Goal: Transaction & Acquisition: Purchase product/service

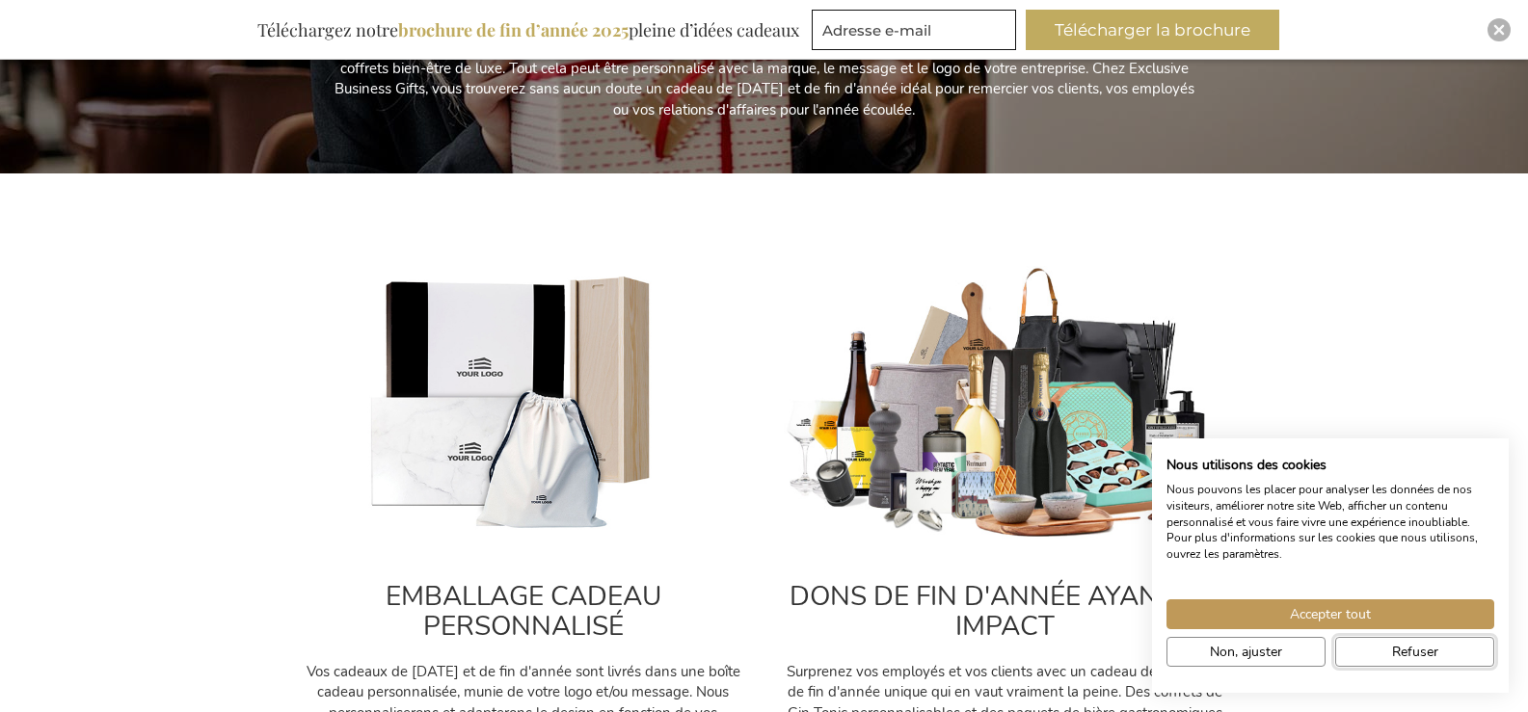
click at [1426, 650] on span "Refuser" at bounding box center [1415, 652] width 46 height 20
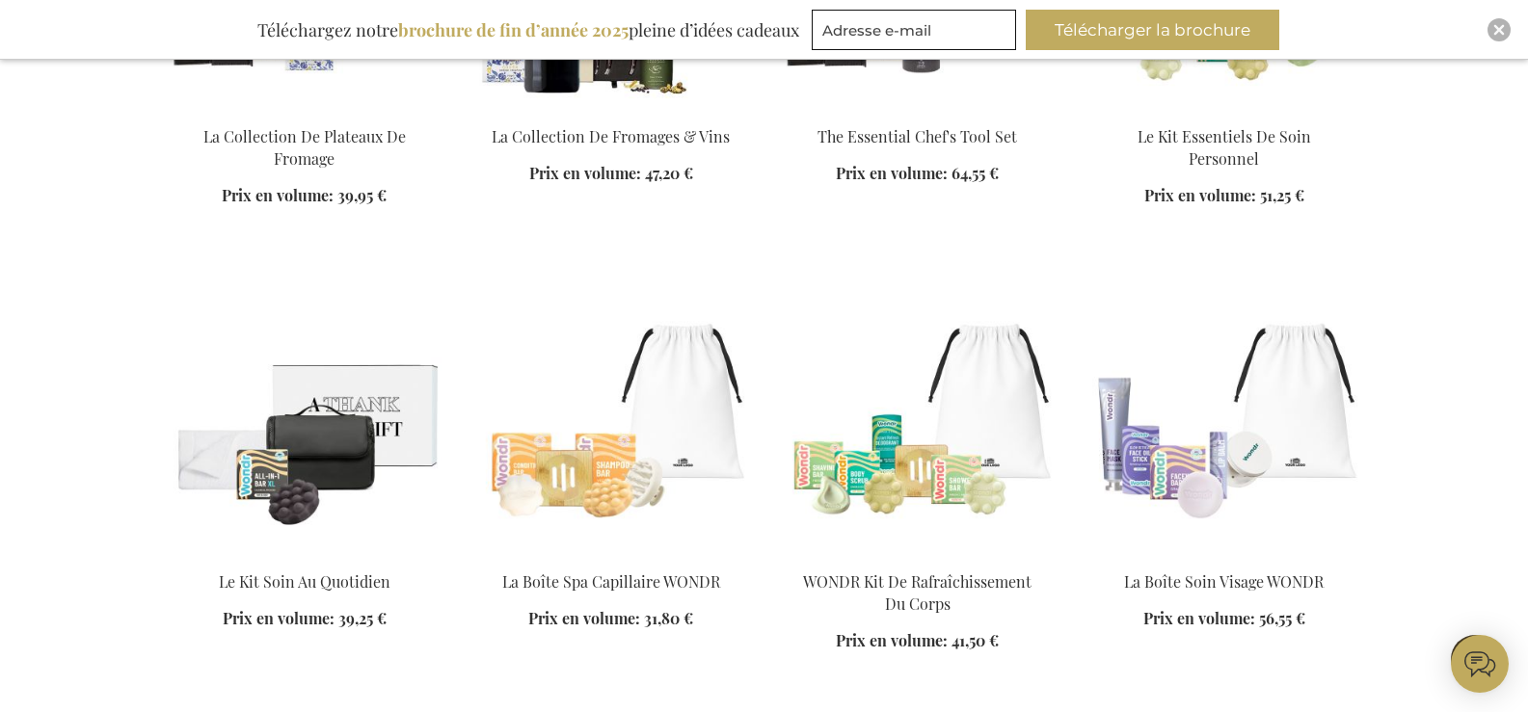
scroll to position [2089, 0]
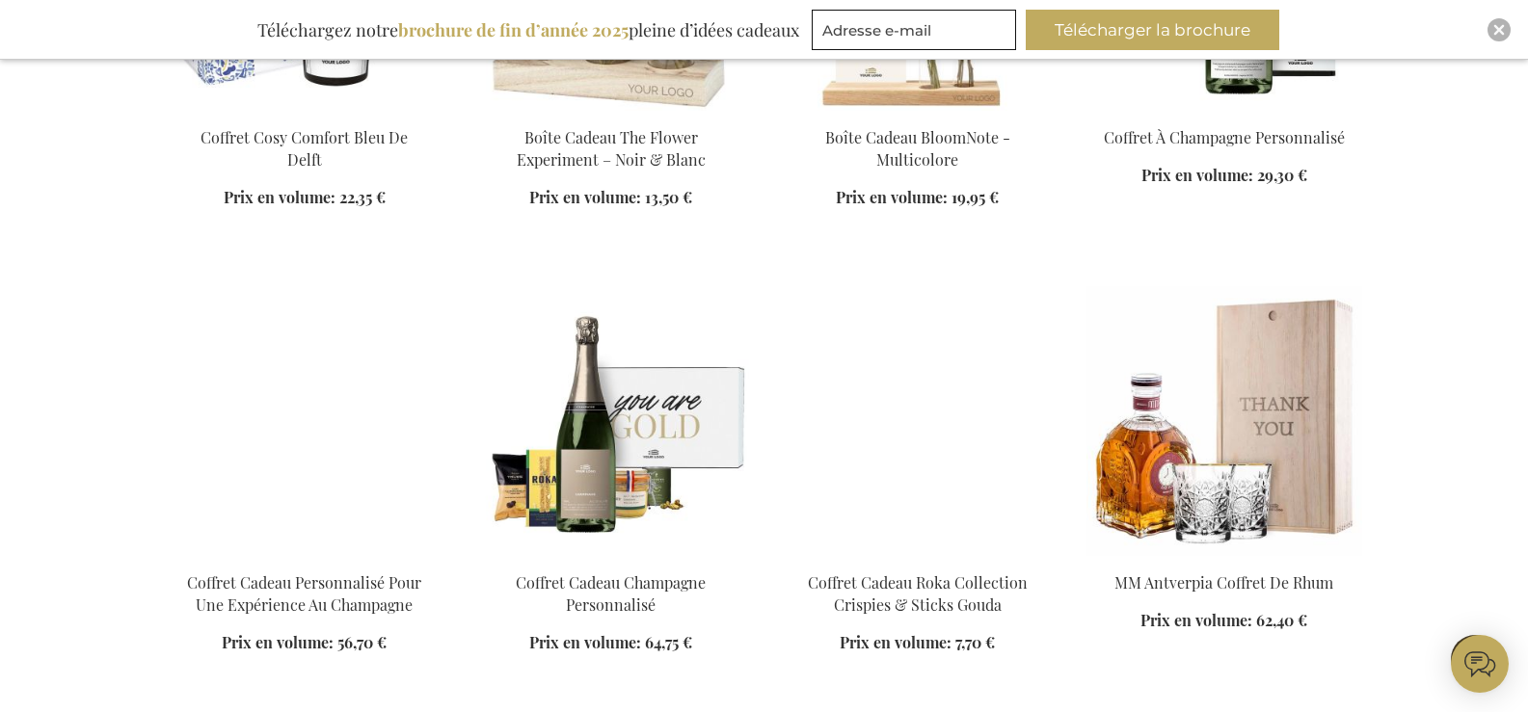
scroll to position [3694, 0]
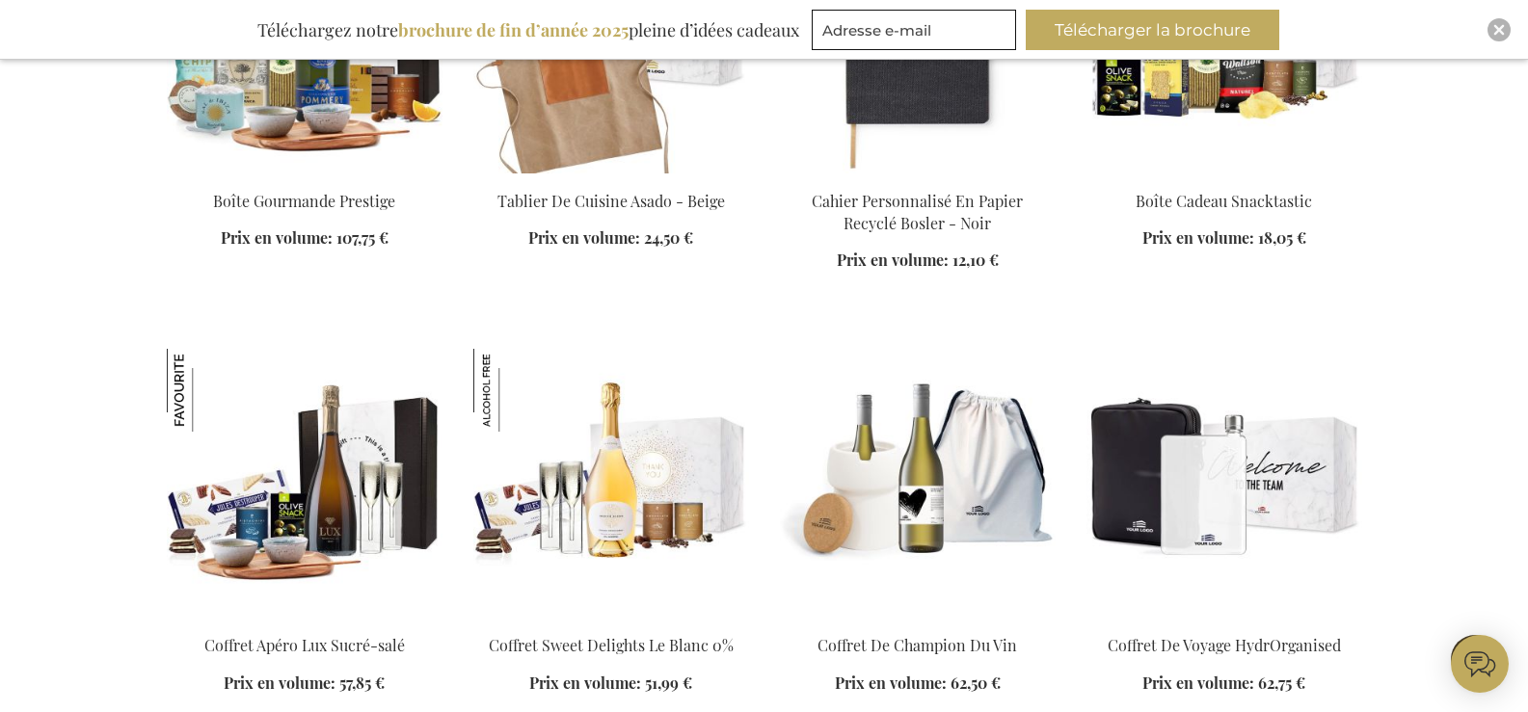
scroll to position [5140, 0]
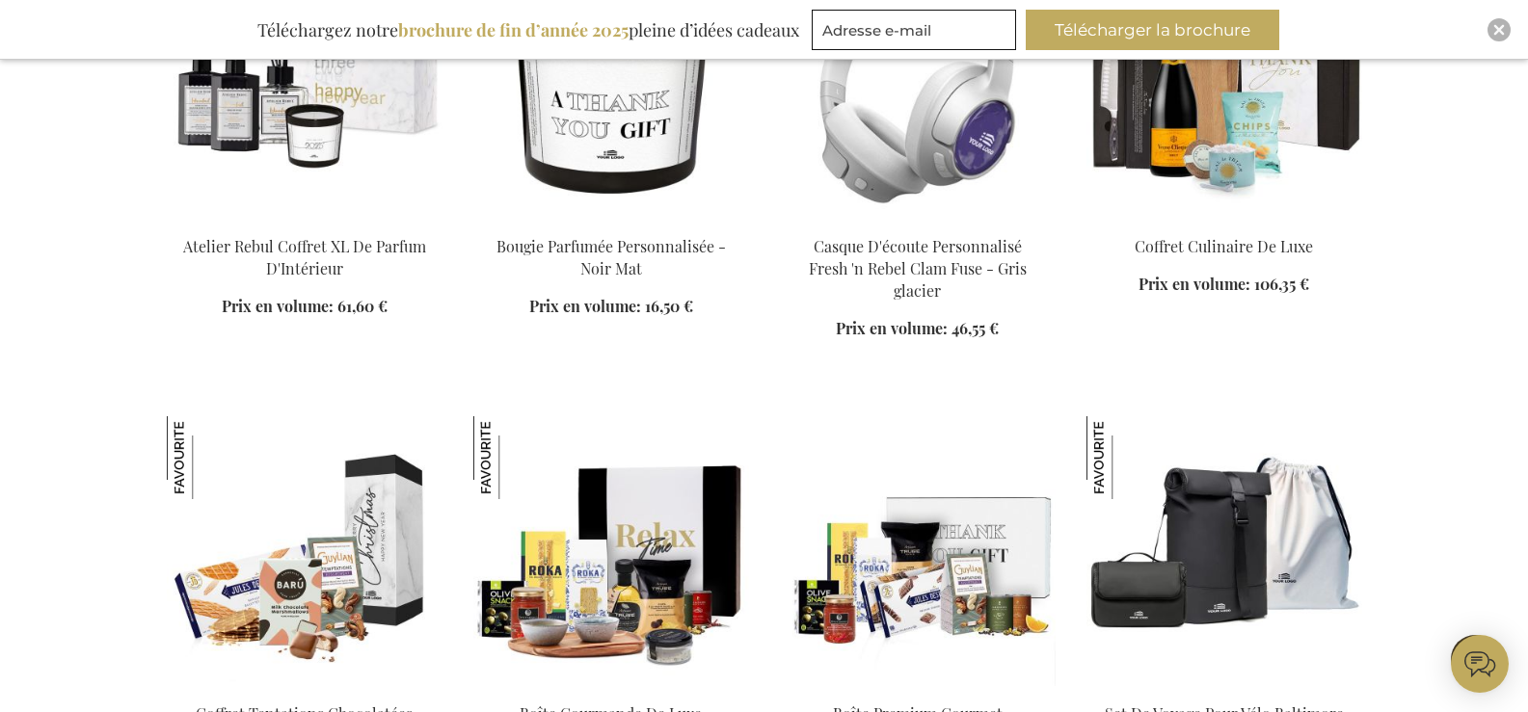
scroll to position [6426, 0]
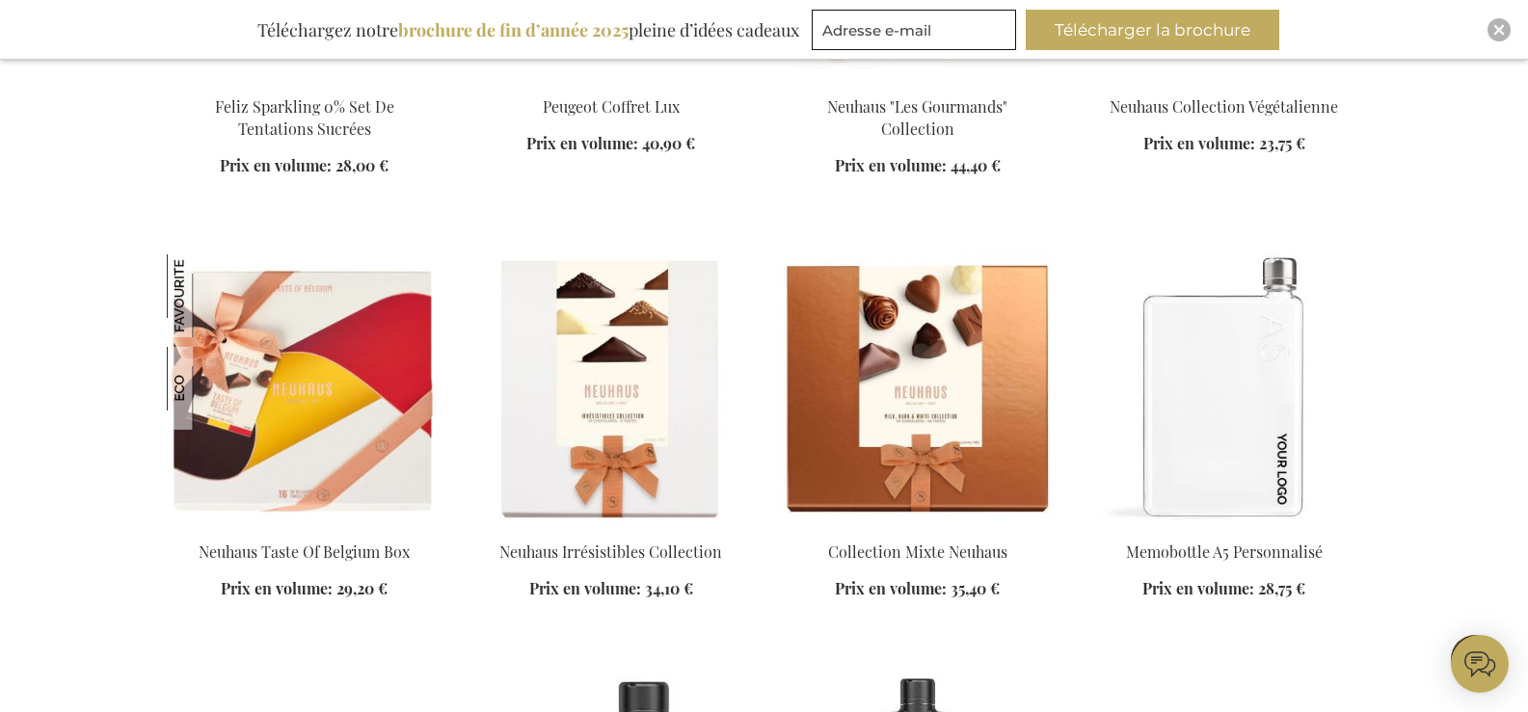
scroll to position [7710, 0]
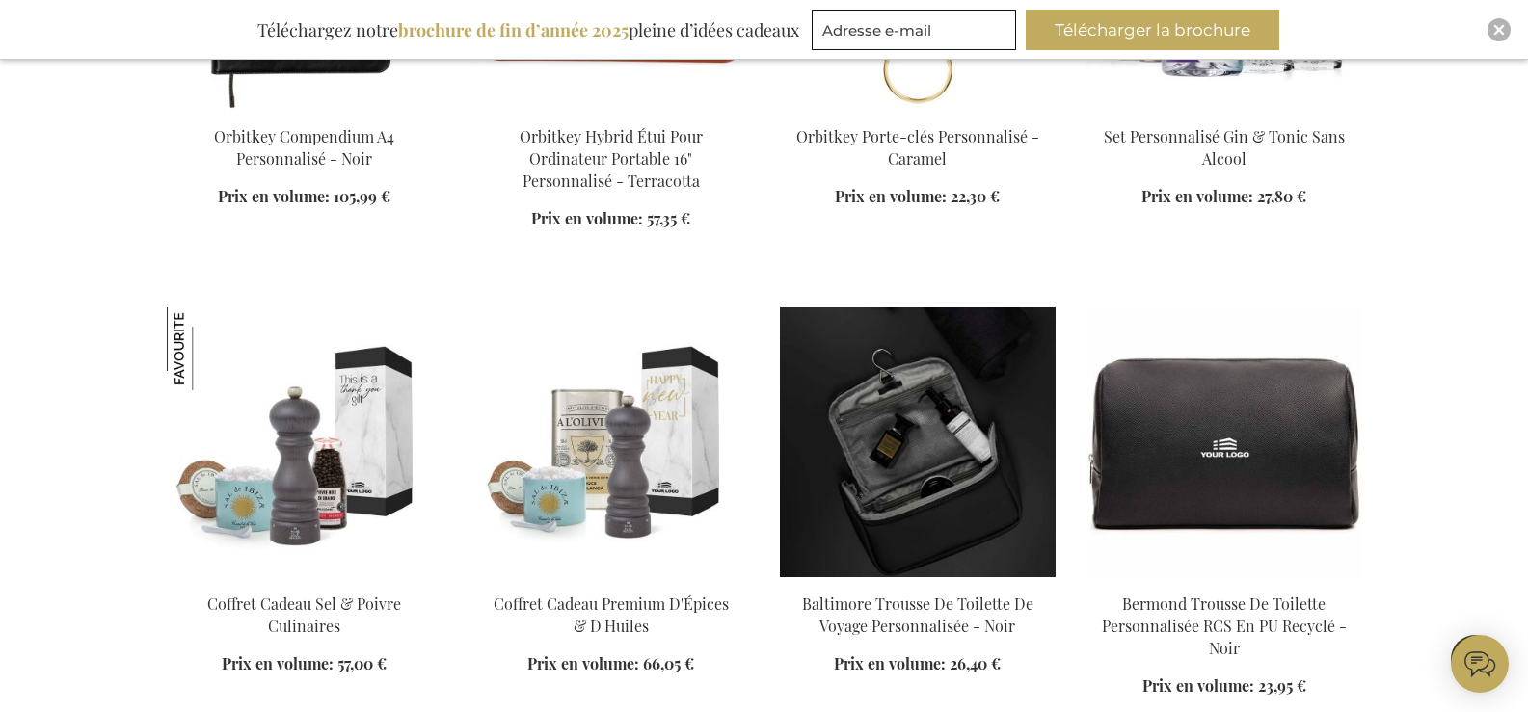
scroll to position [8995, 0]
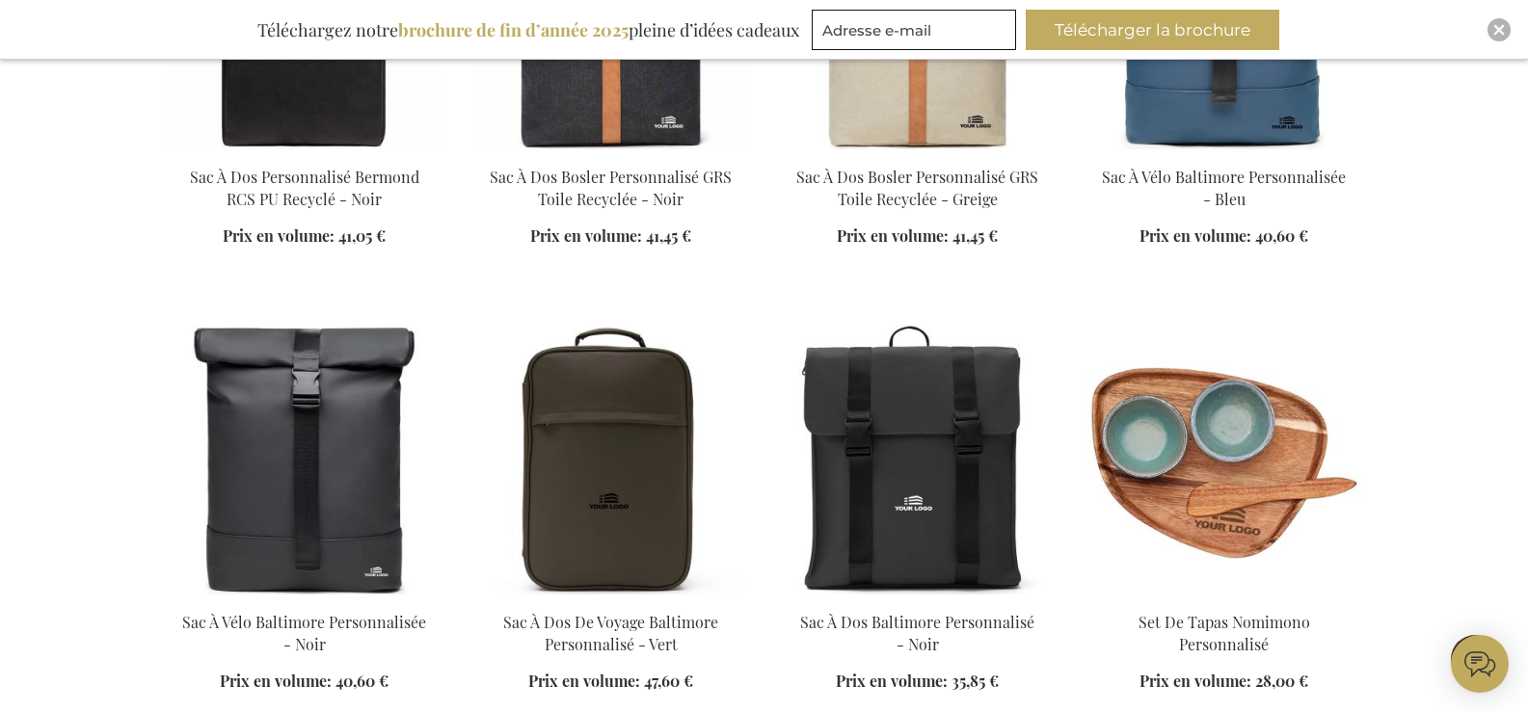
scroll to position [10120, 0]
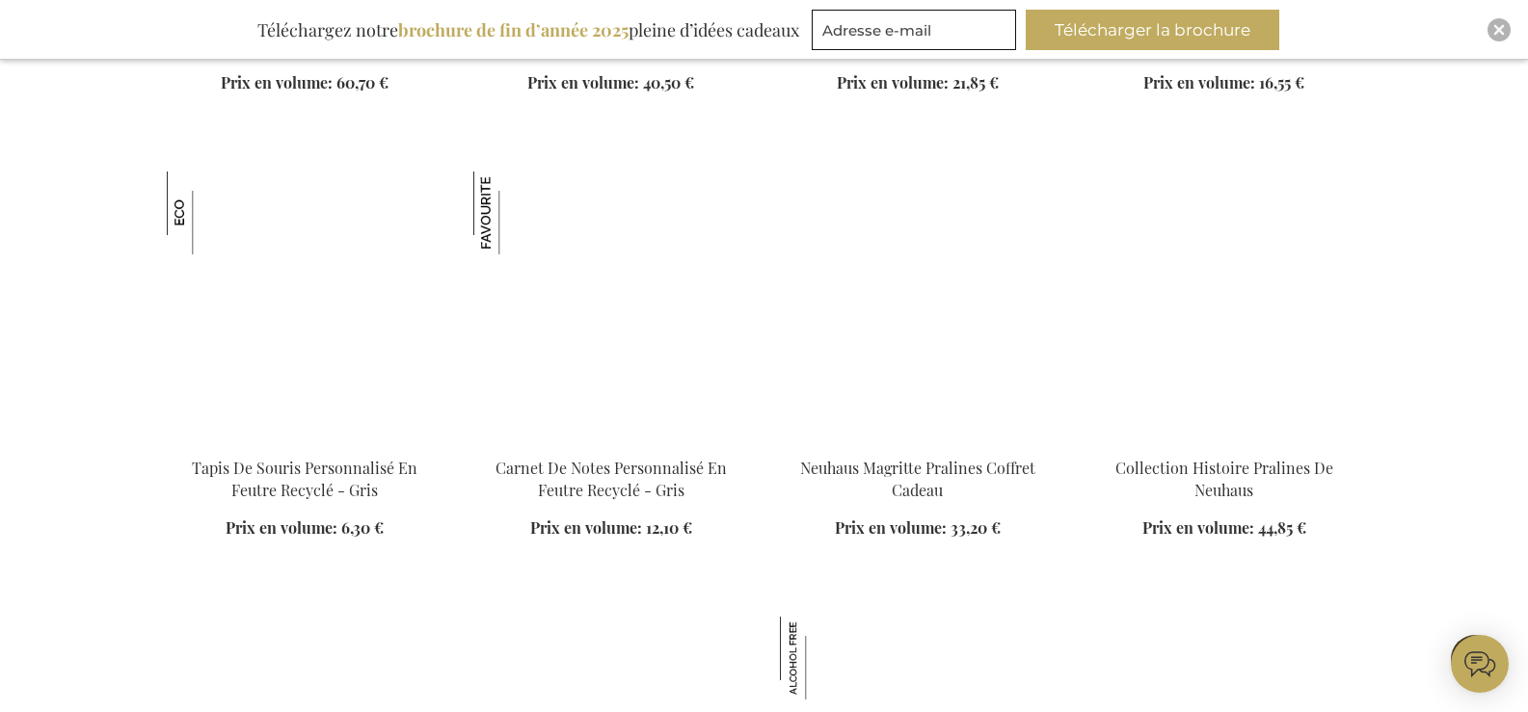
scroll to position [11244, 0]
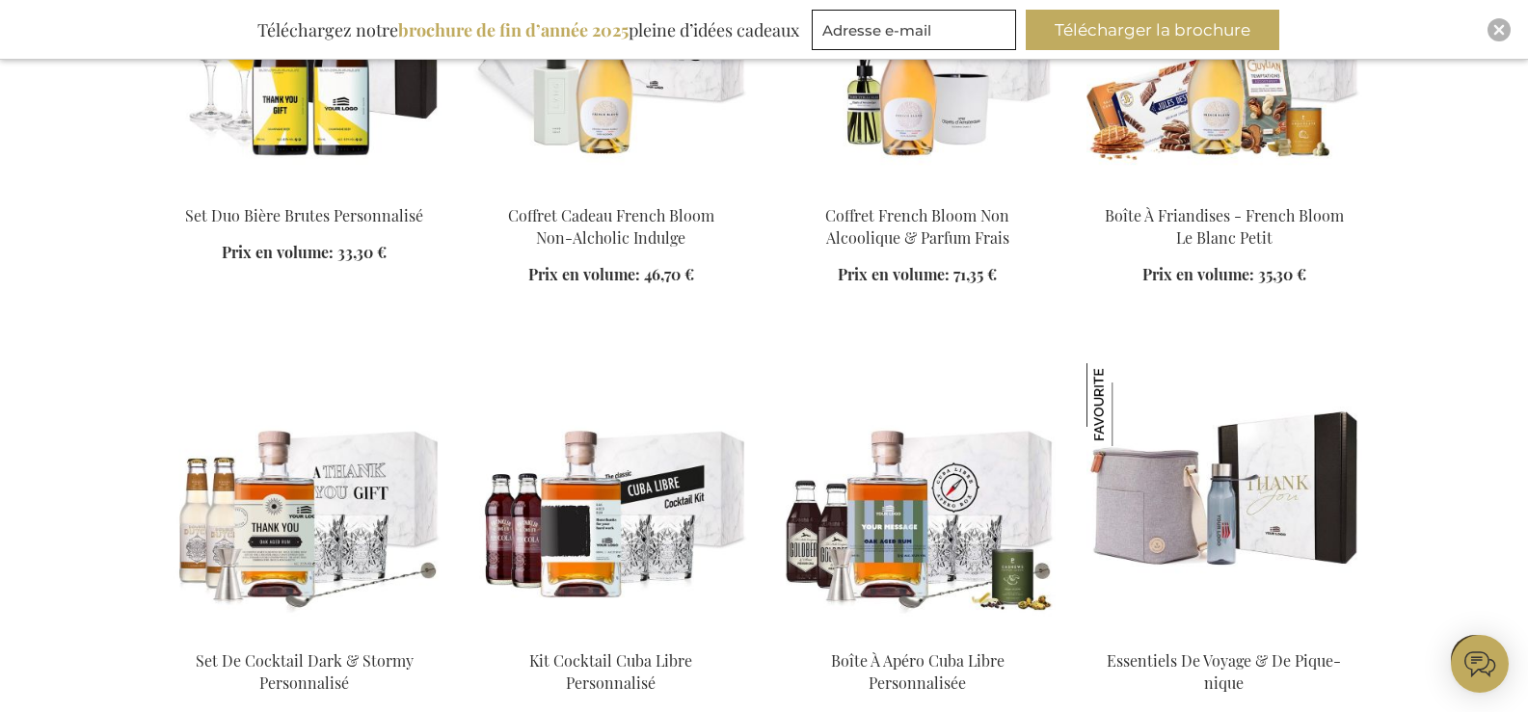
scroll to position [12789, 0]
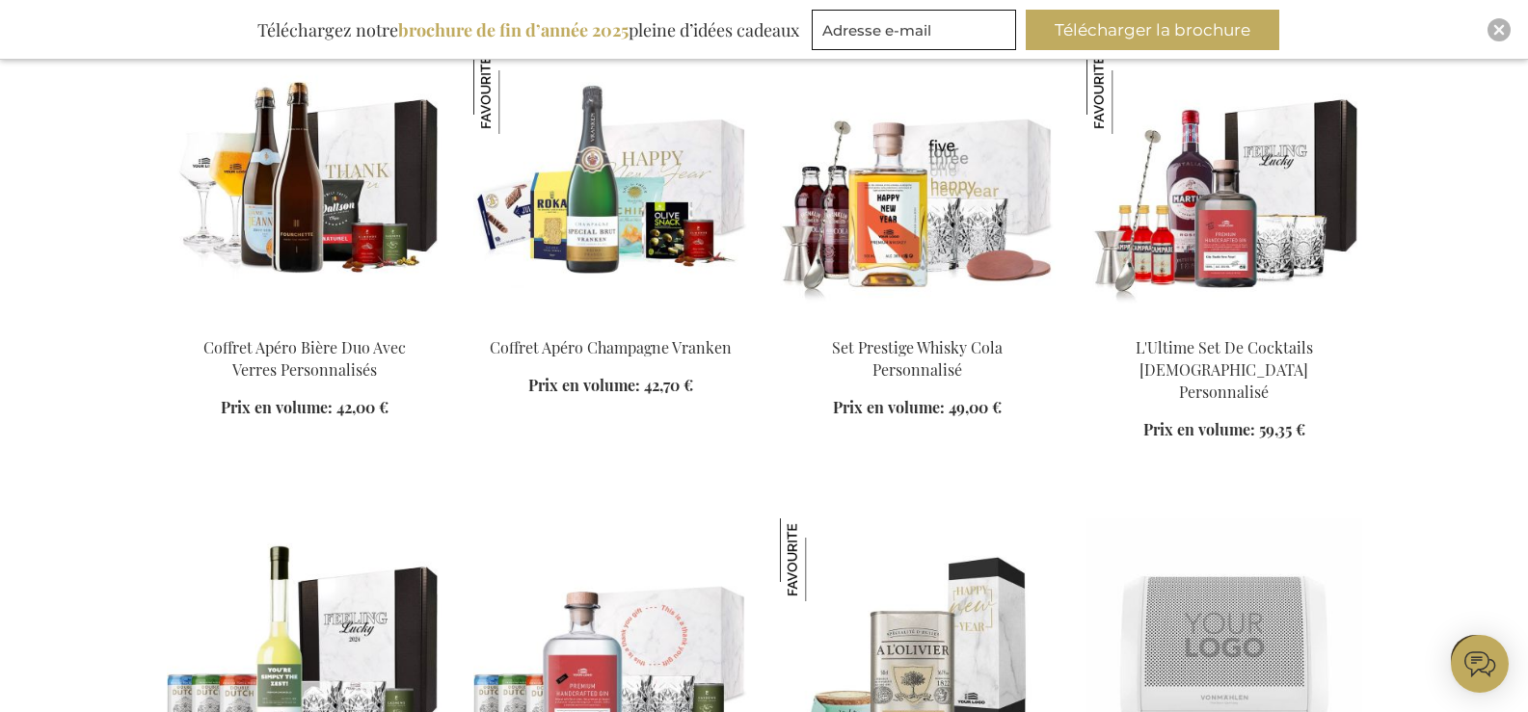
scroll to position [13493, 0]
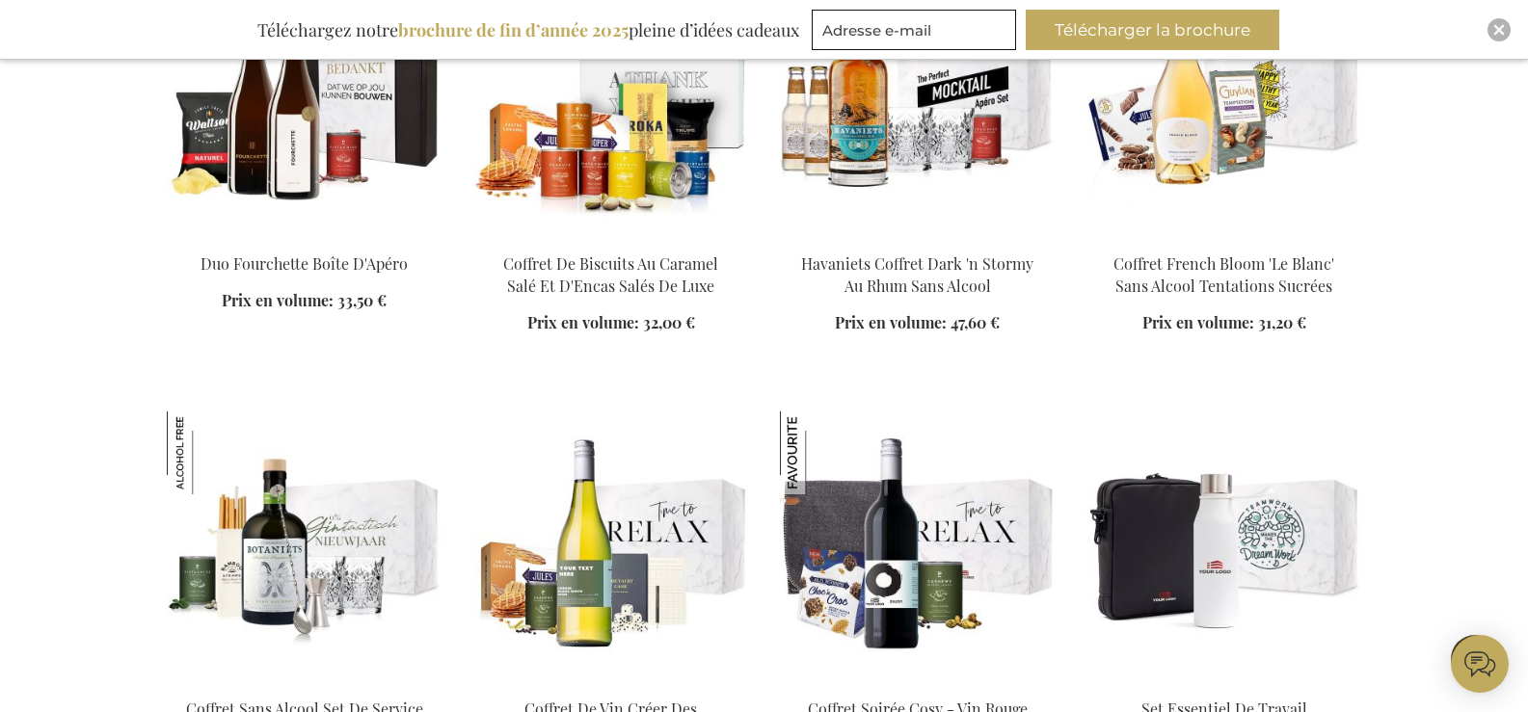
scroll to position [15421, 0]
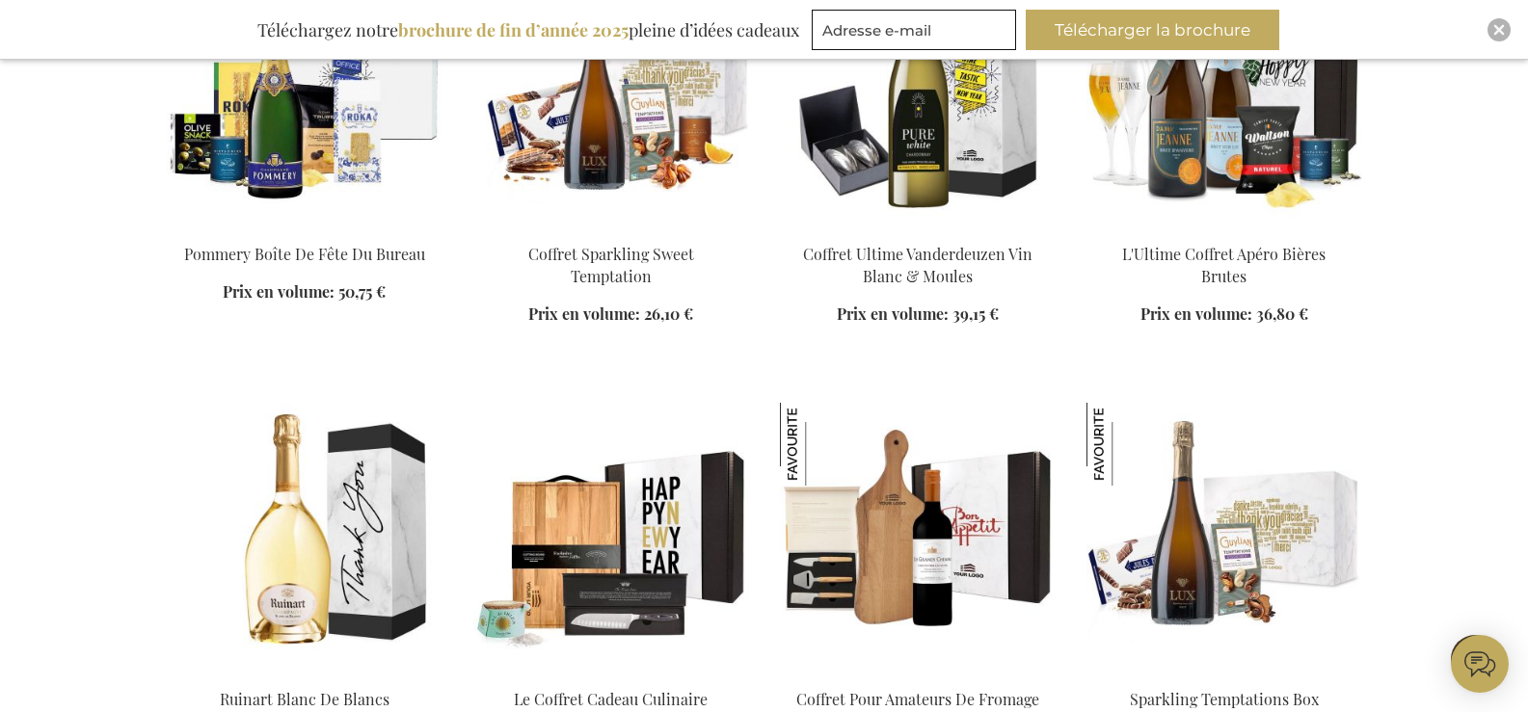
scroll to position [16705, 0]
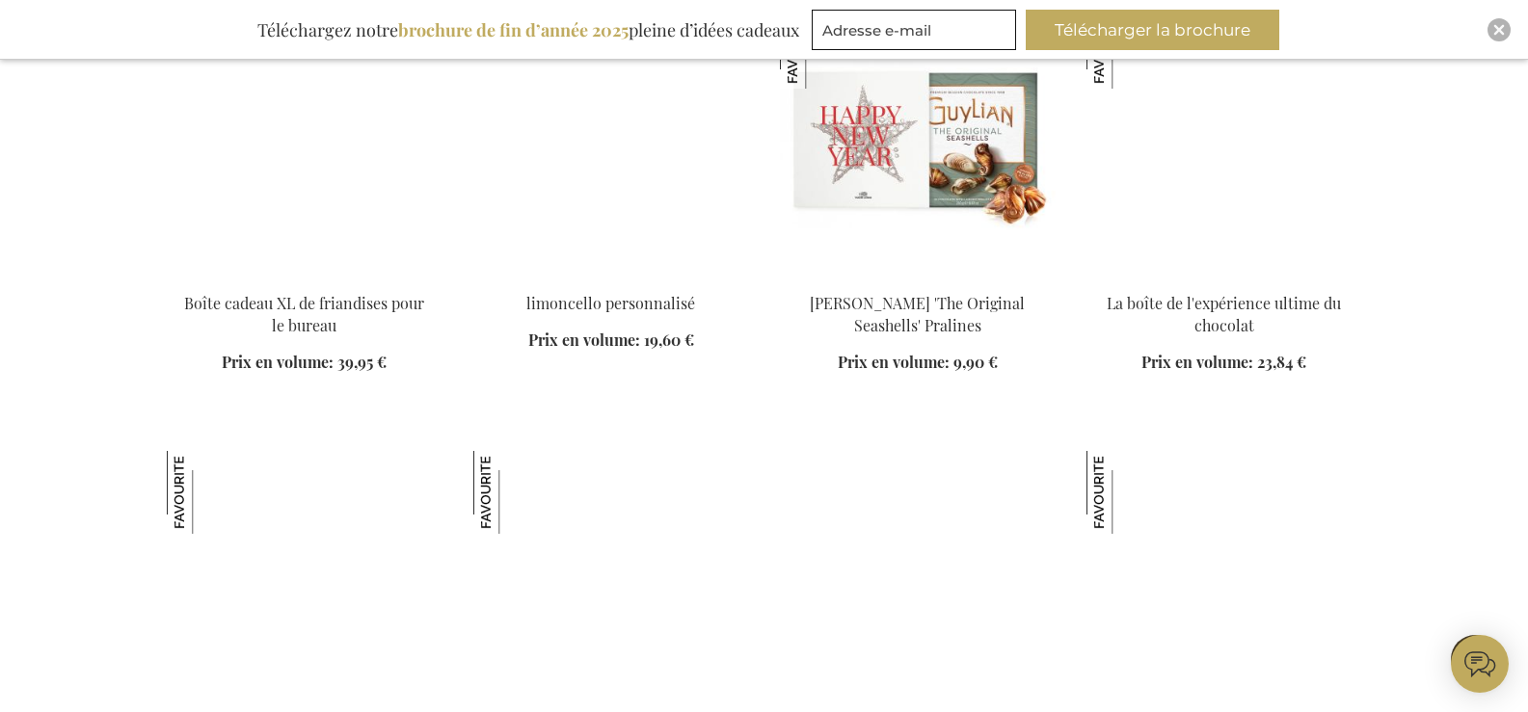
scroll to position [18633, 0]
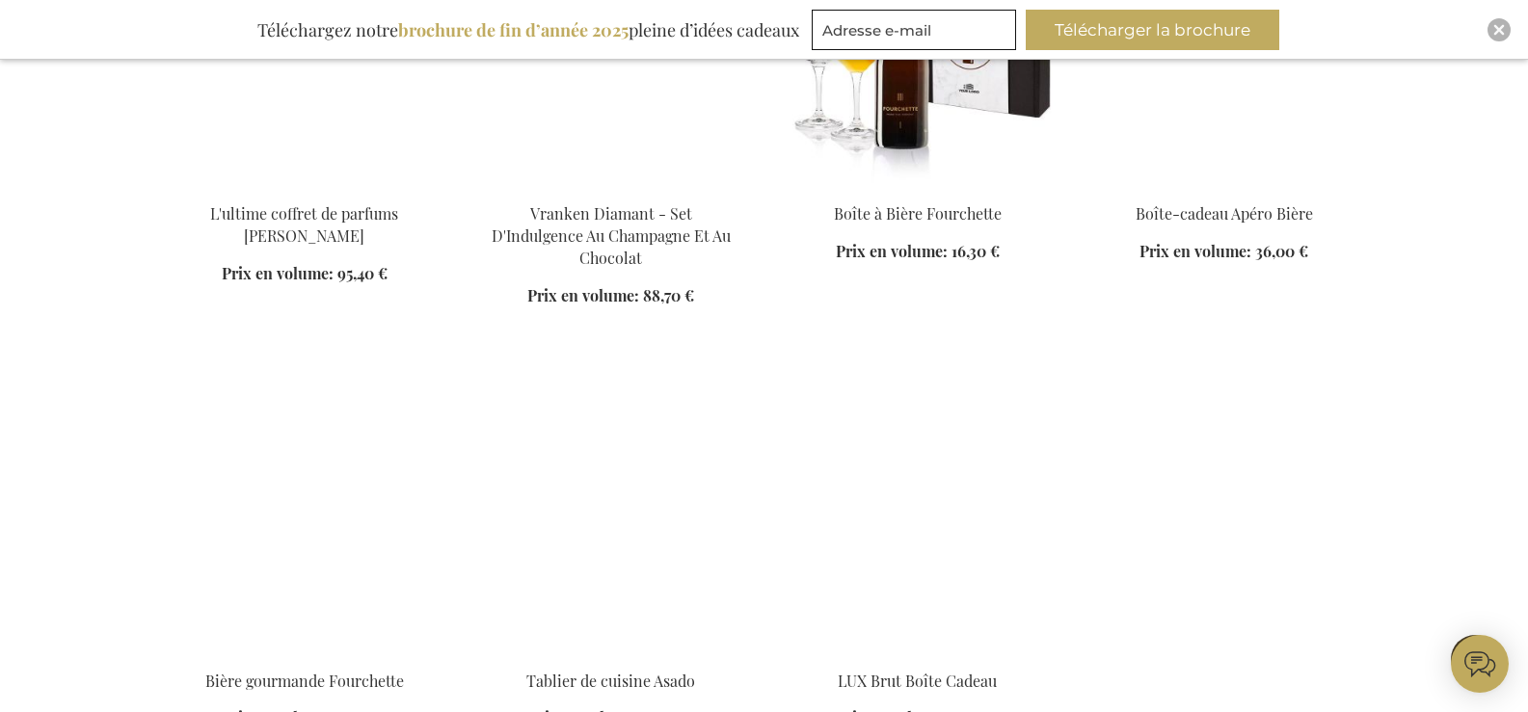
scroll to position [19918, 0]
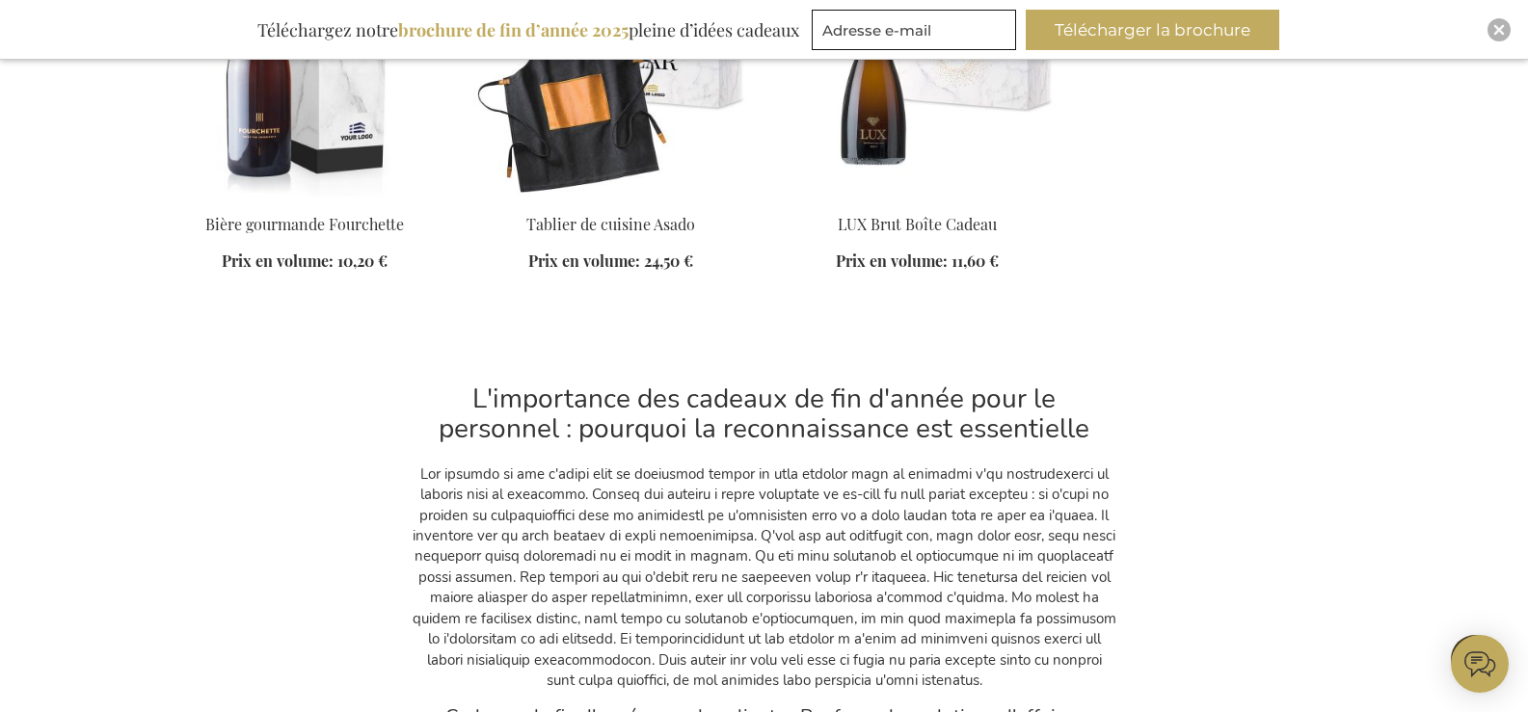
scroll to position [20400, 0]
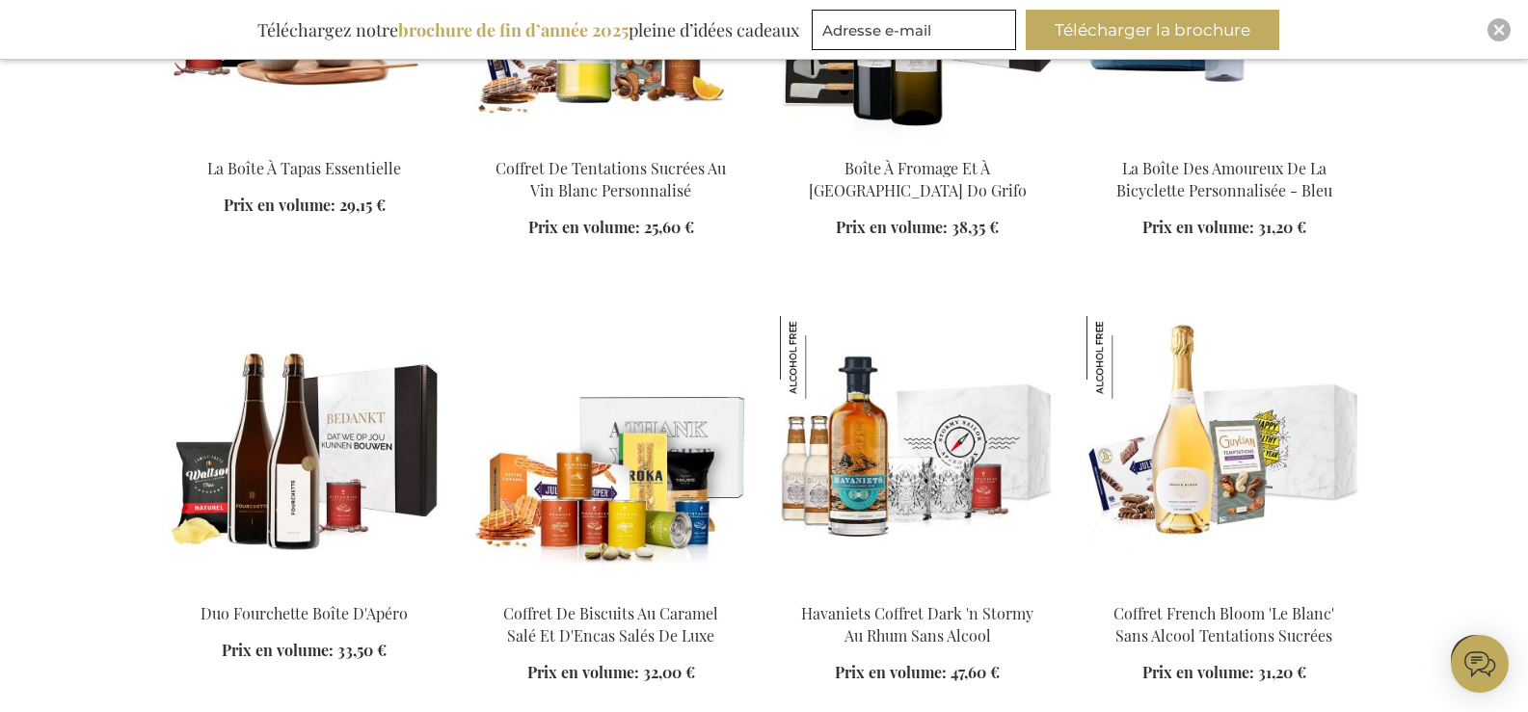
scroll to position [15081, 0]
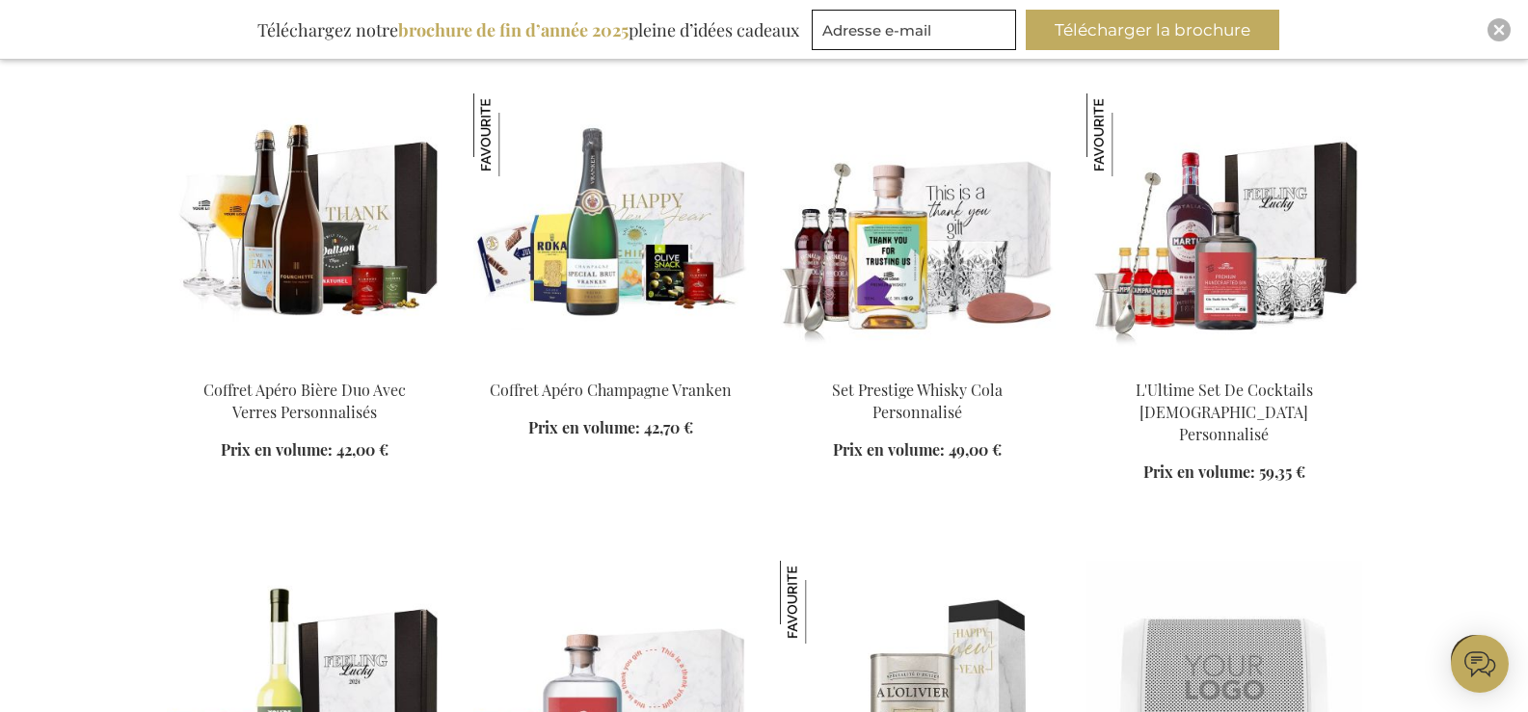
scroll to position [13276, 0]
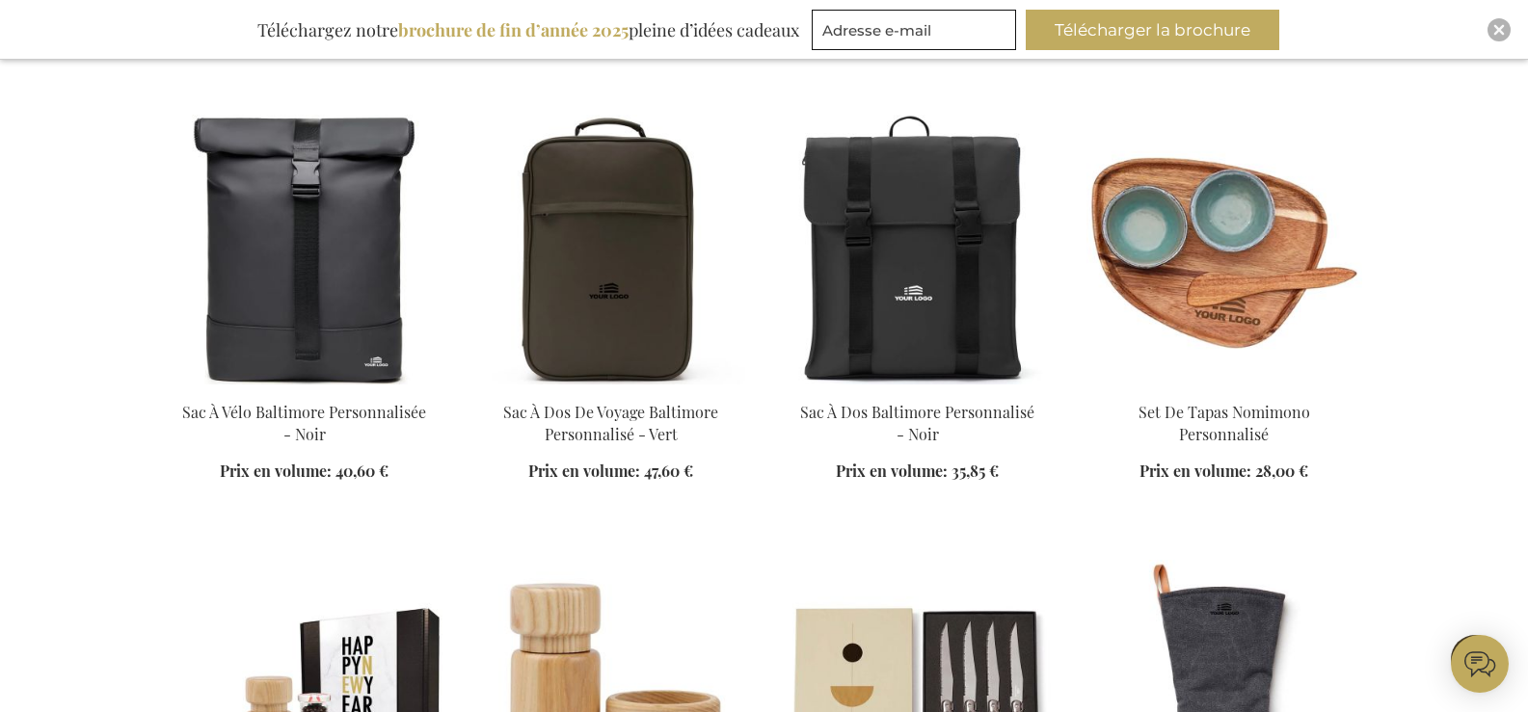
scroll to position [10794, 0]
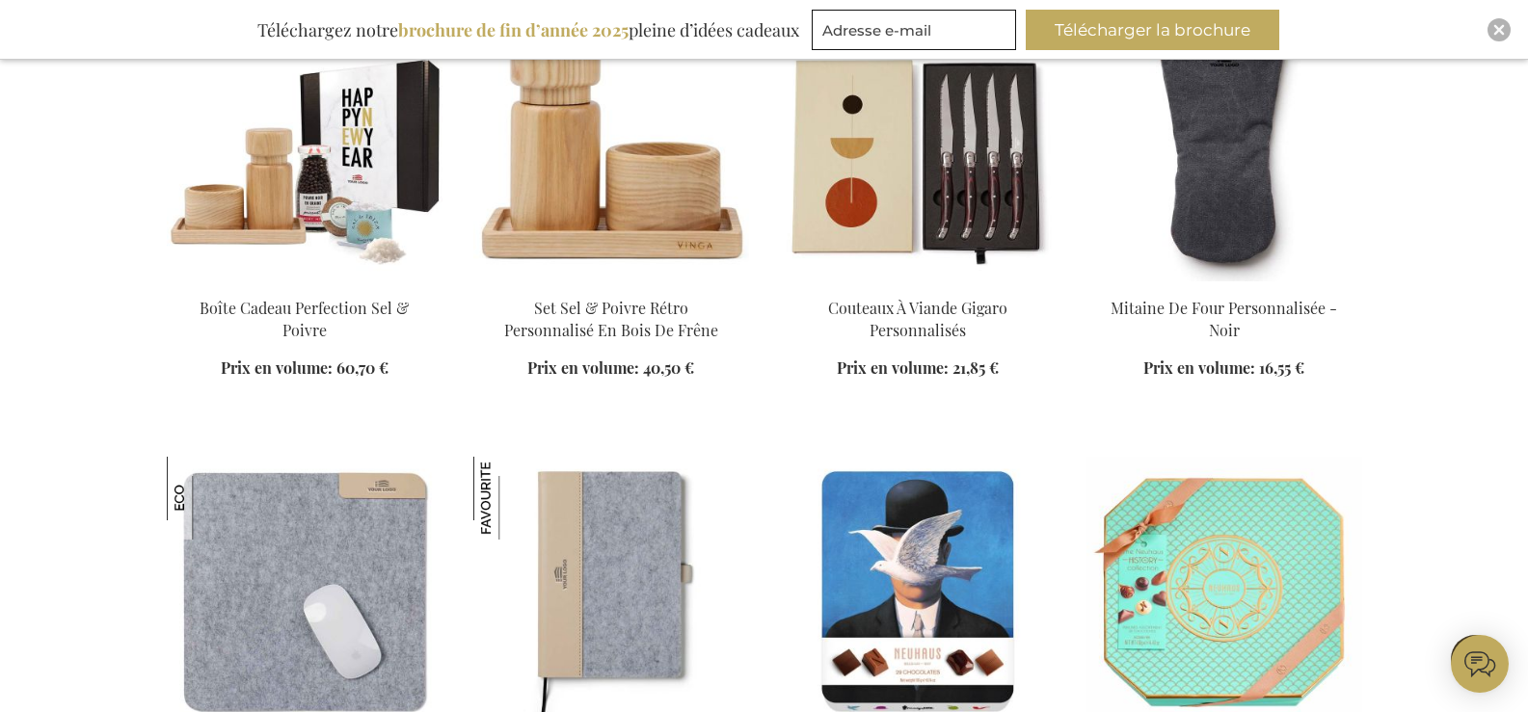
scroll to position [10762, 0]
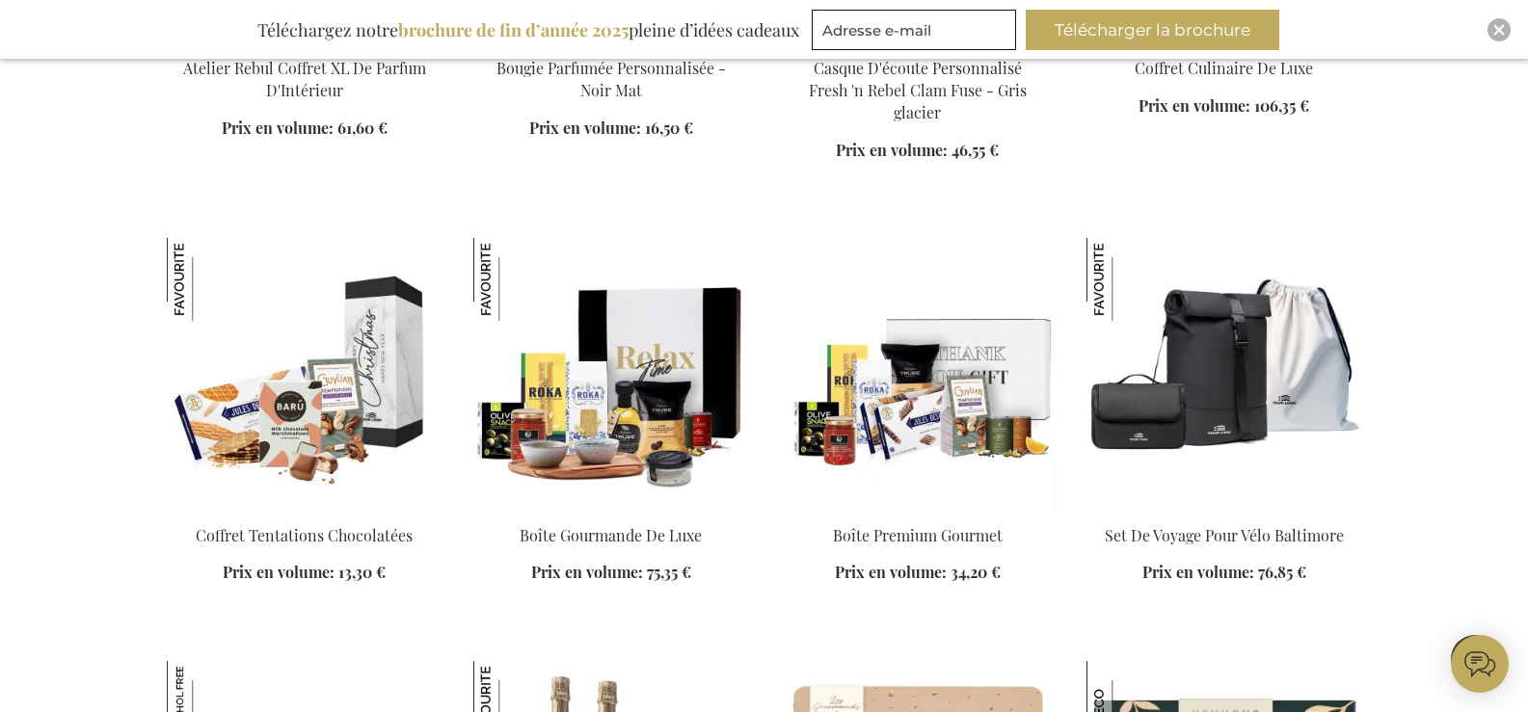
scroll to position [6475, 0]
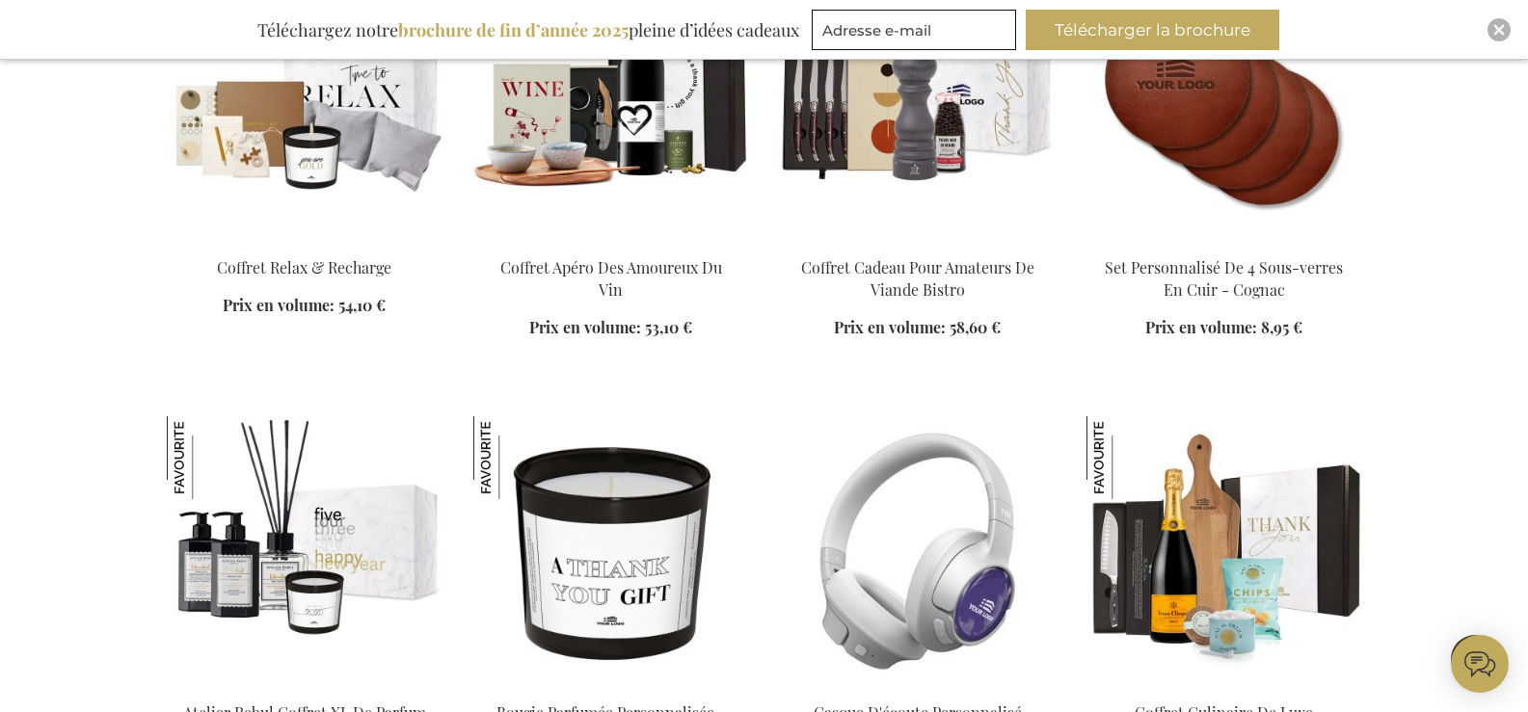
scroll to position [5765, 0]
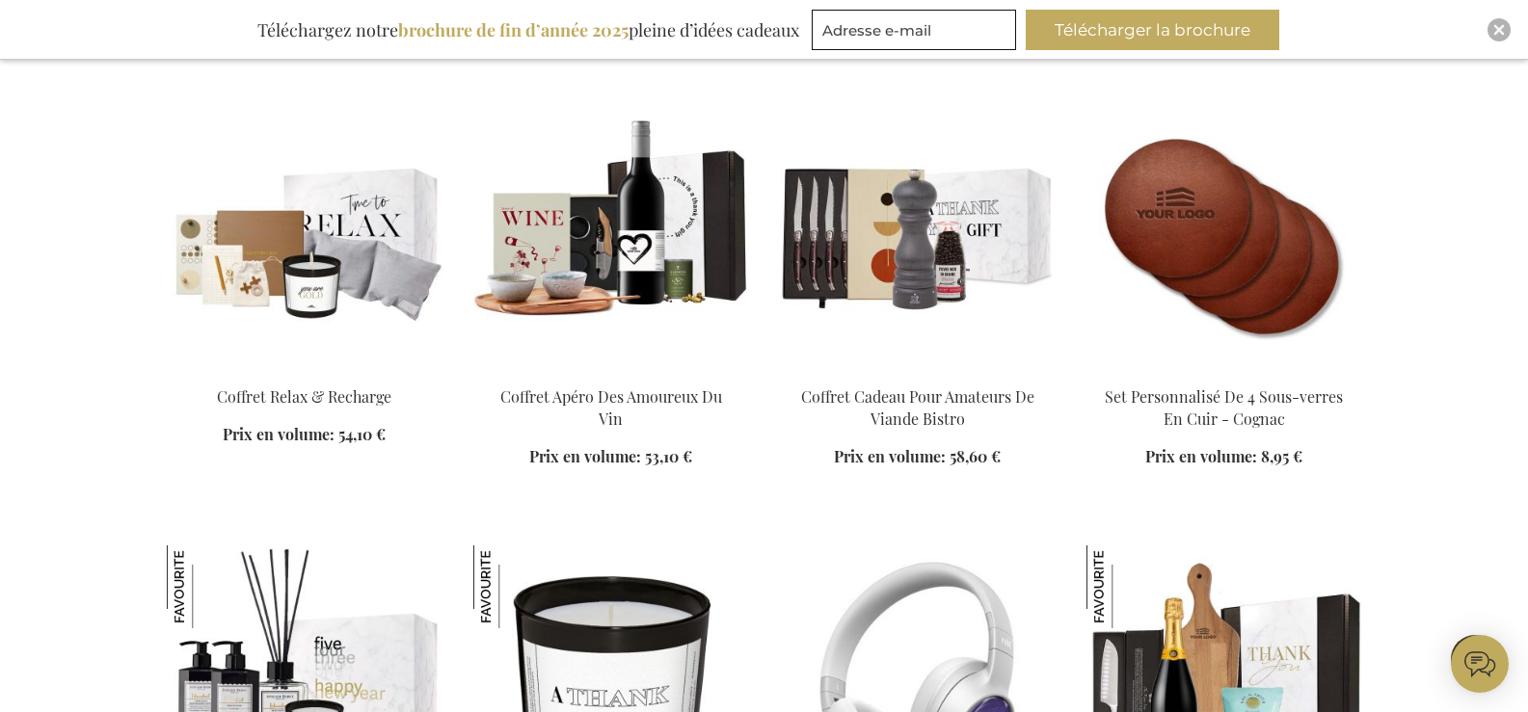
click at [867, 255] on img at bounding box center [918, 235] width 276 height 270
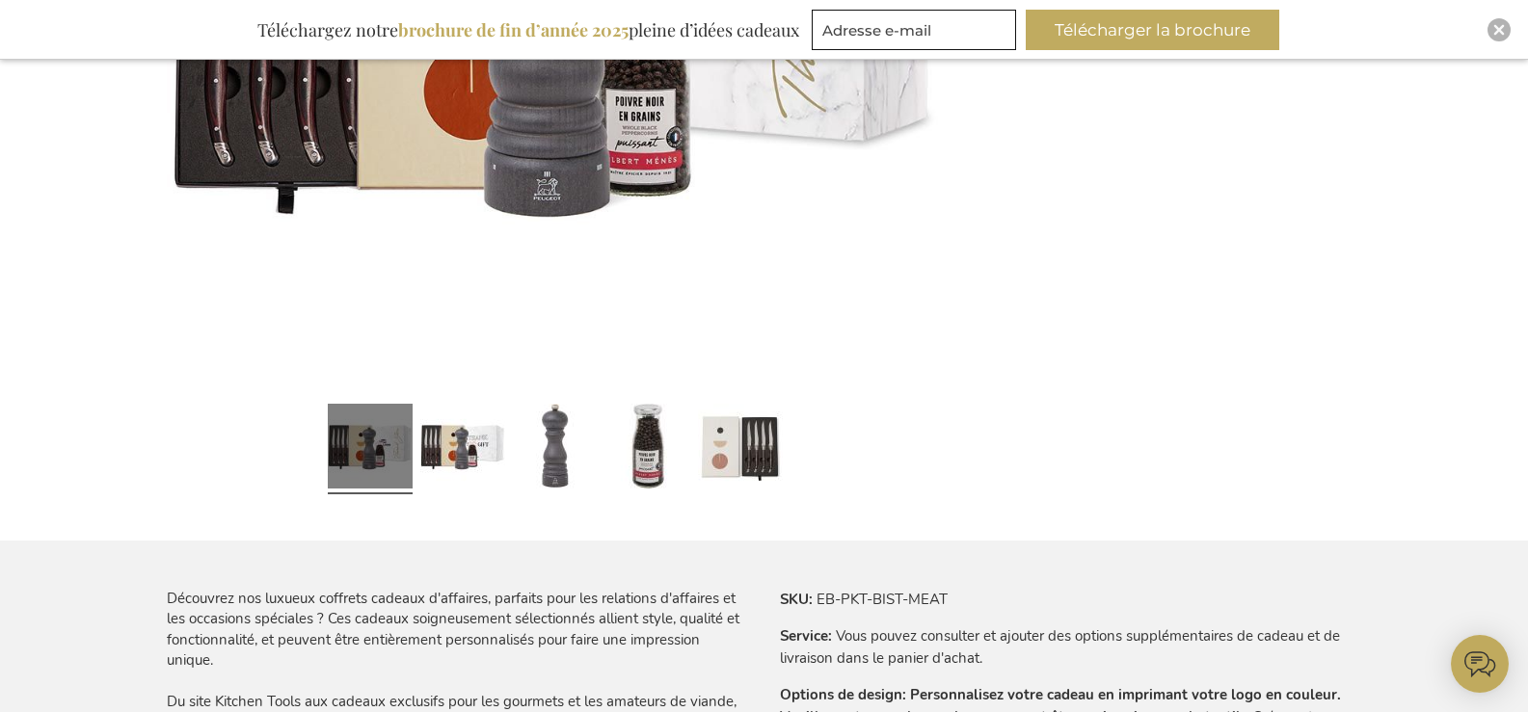
scroll to position [542, 0]
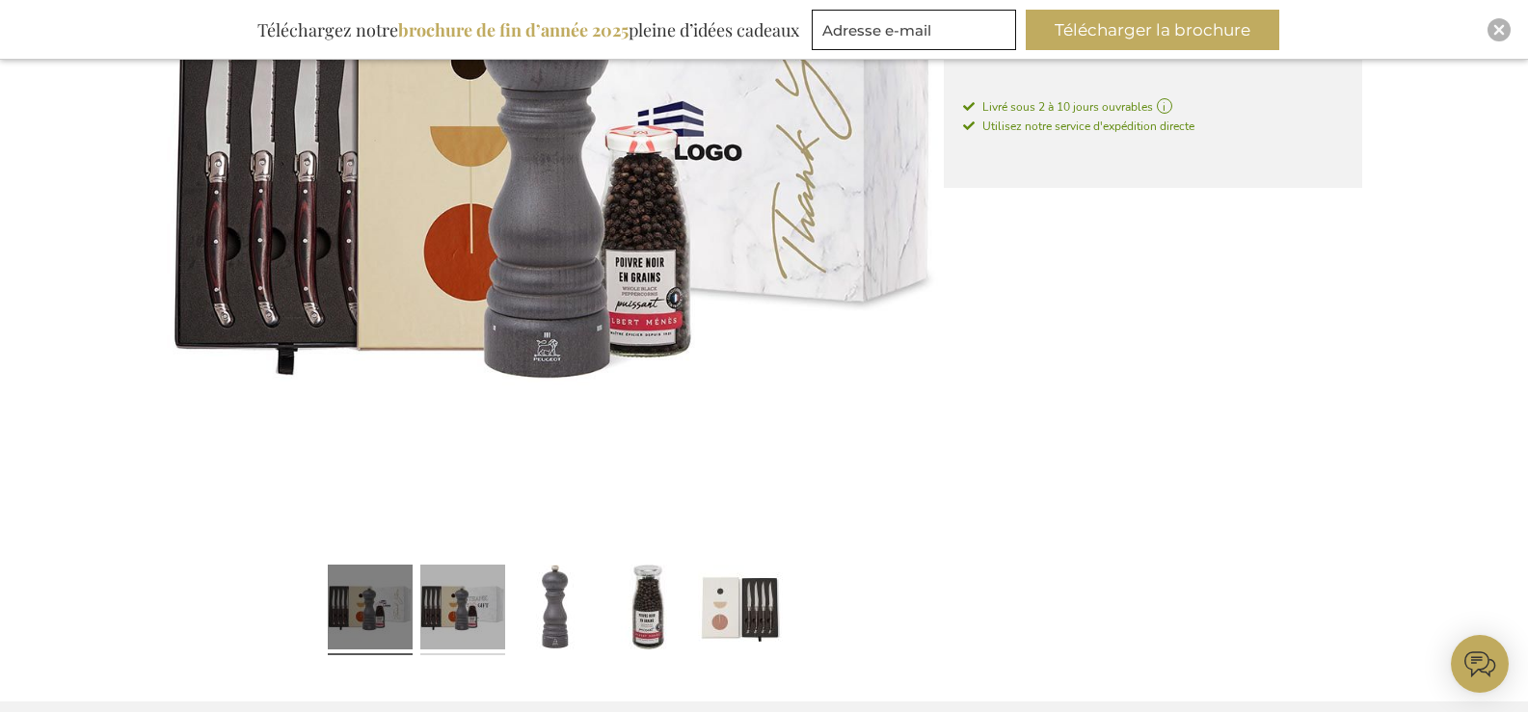
click at [466, 617] on link at bounding box center [462, 610] width 85 height 106
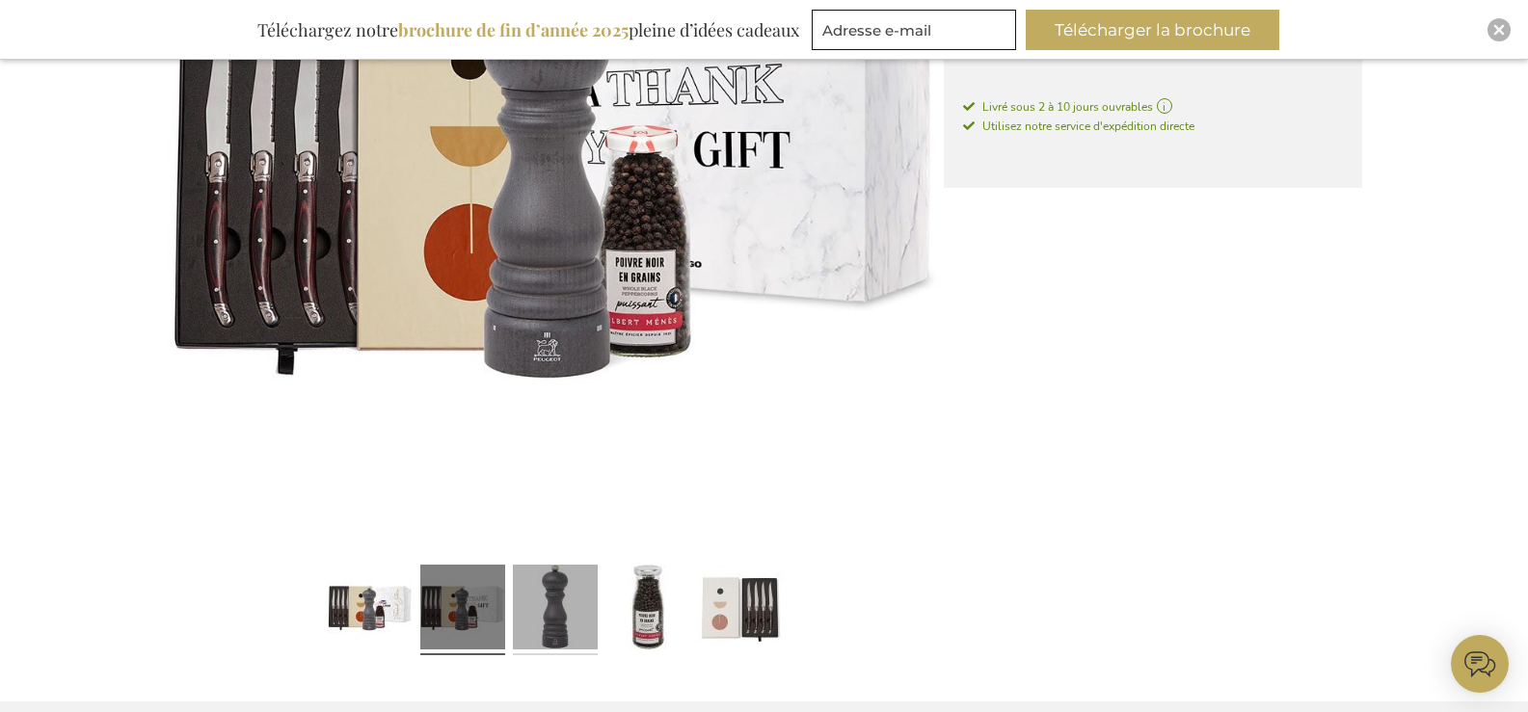
click at [553, 624] on link at bounding box center [555, 610] width 85 height 106
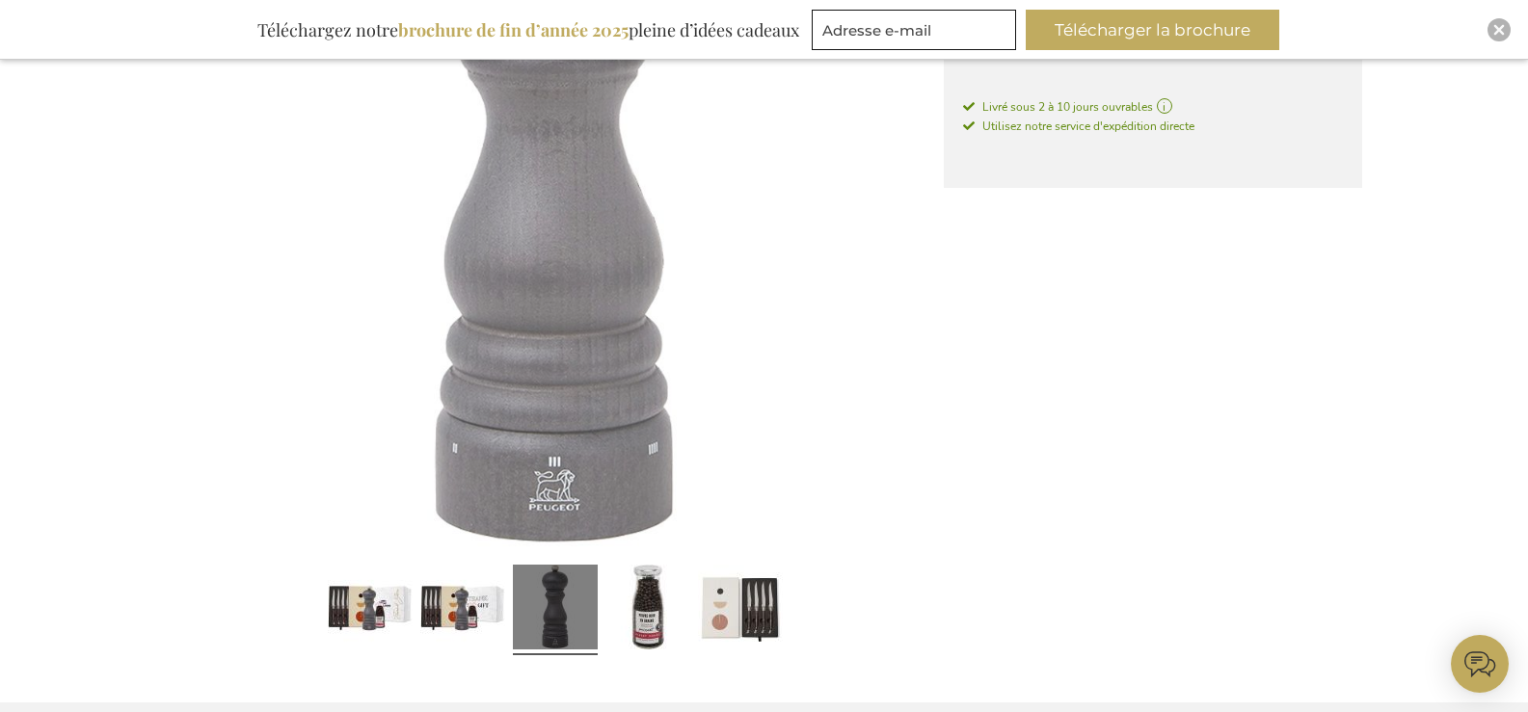
scroll to position [543, 0]
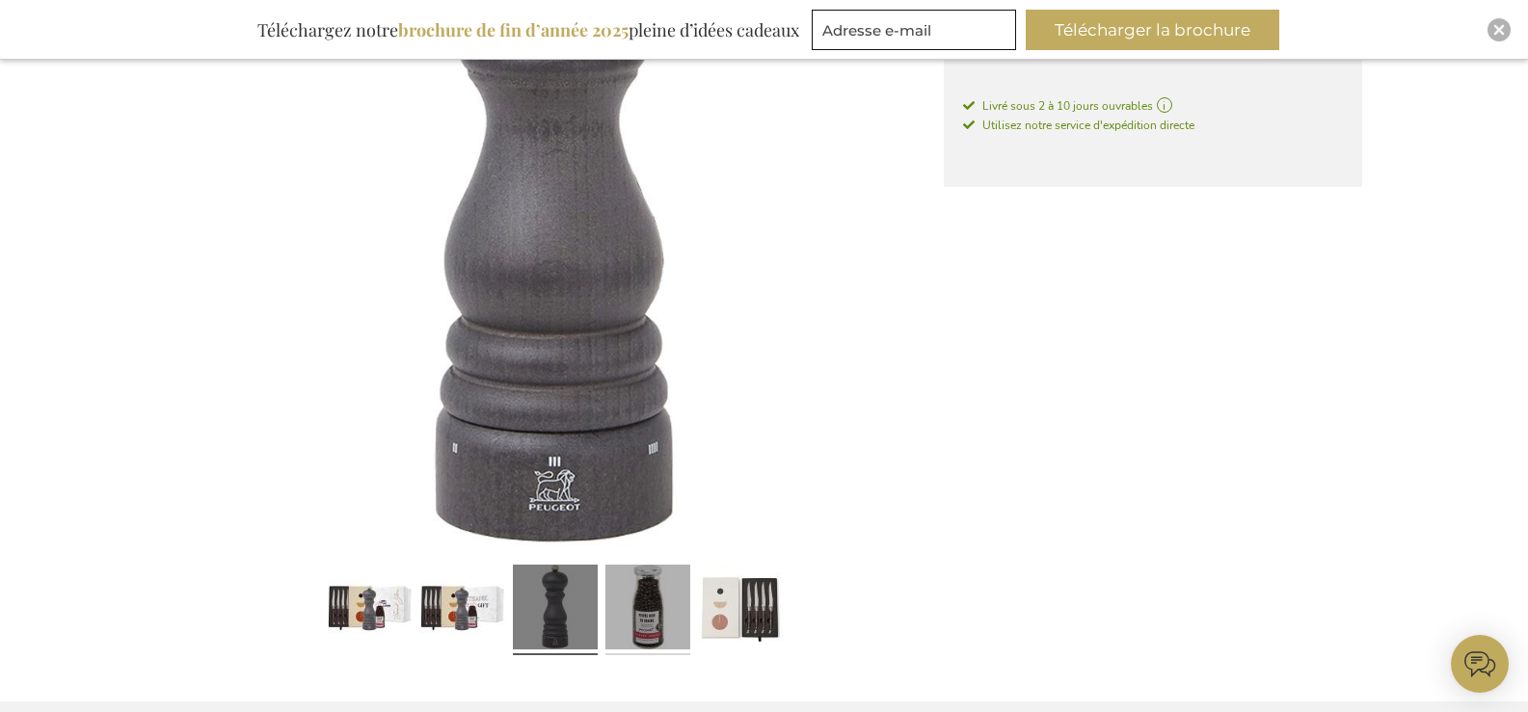
click at [653, 613] on link at bounding box center [647, 610] width 85 height 106
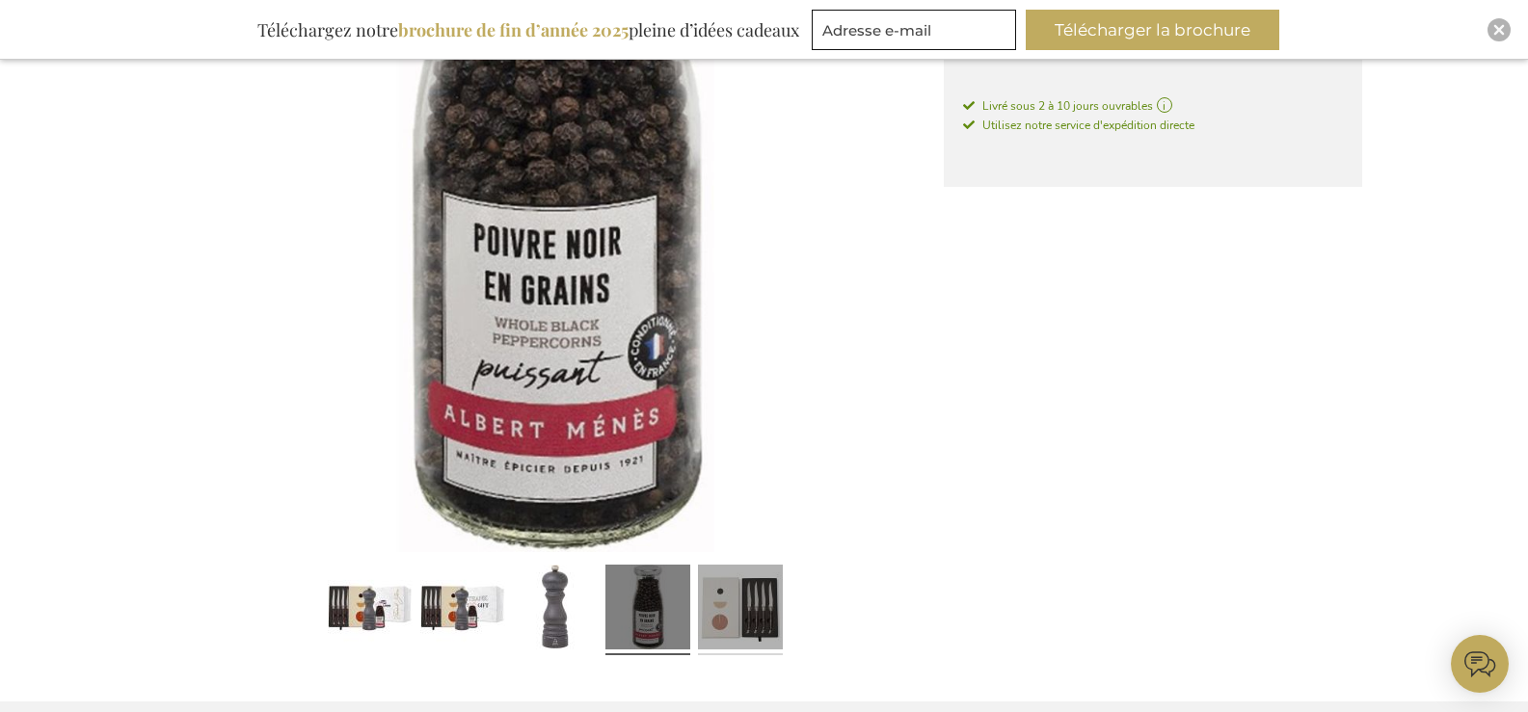
click at [755, 608] on link at bounding box center [740, 610] width 85 height 106
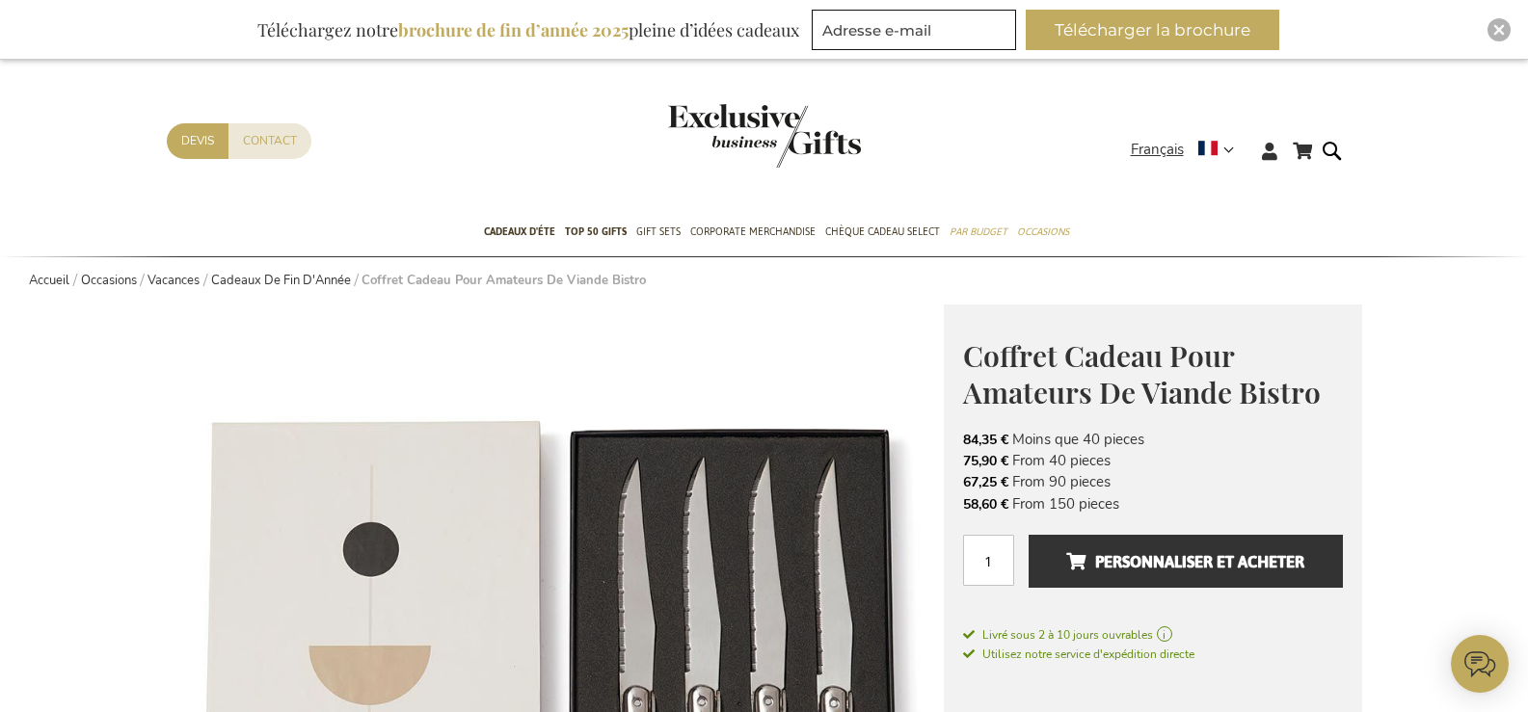
scroll to position [0, 0]
